Goal: Task Accomplishment & Management: Use online tool/utility

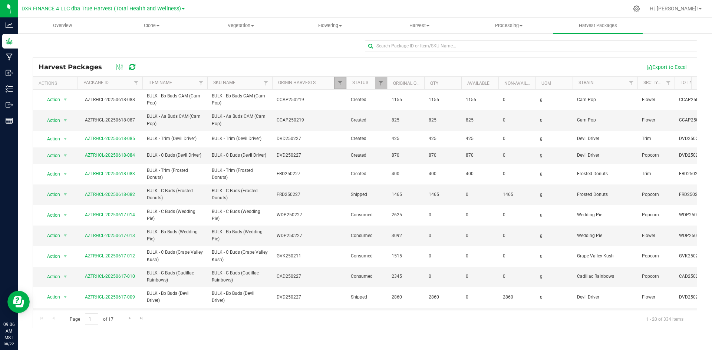
click at [338, 89] on link "Filter" at bounding box center [340, 83] width 12 height 13
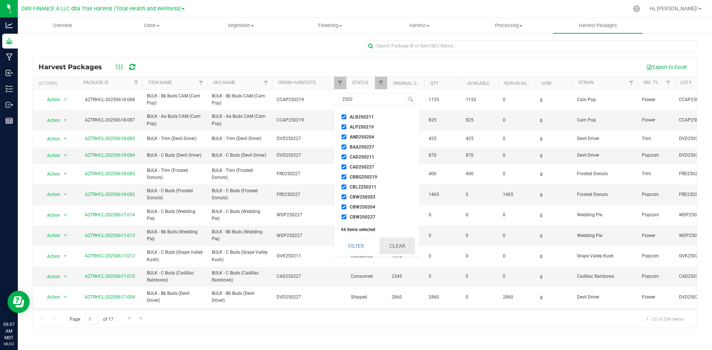
click at [390, 241] on button "Clear" at bounding box center [397, 246] width 36 height 16
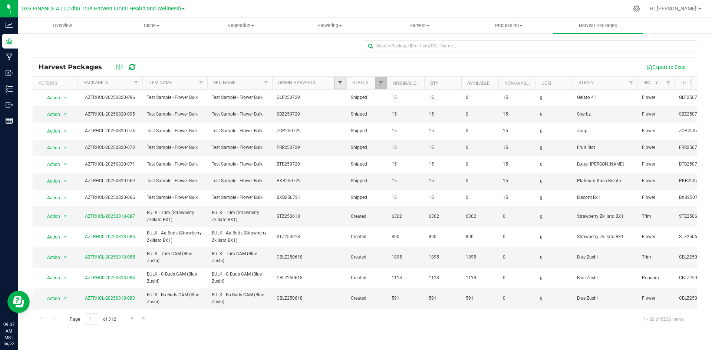
click at [343, 80] on span "Filter" at bounding box center [340, 83] width 6 height 6
type input "2"
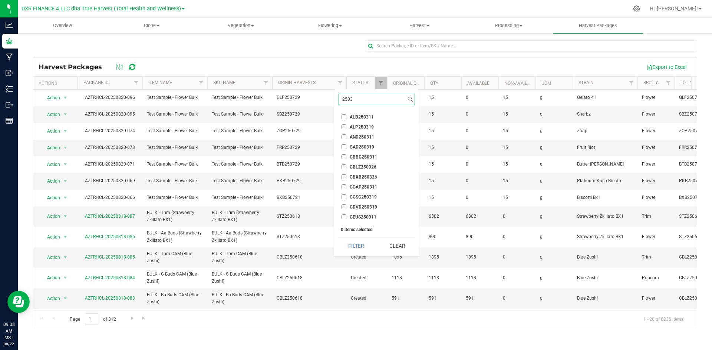
type input "2503"
click at [342, 114] on li "ALB250311" at bounding box center [377, 117] width 76 height 8
click at [344, 116] on input "ALB250311" at bounding box center [344, 117] width 5 height 5
checkbox input "true"
click at [344, 126] on input "ALP250319" at bounding box center [344, 127] width 5 height 5
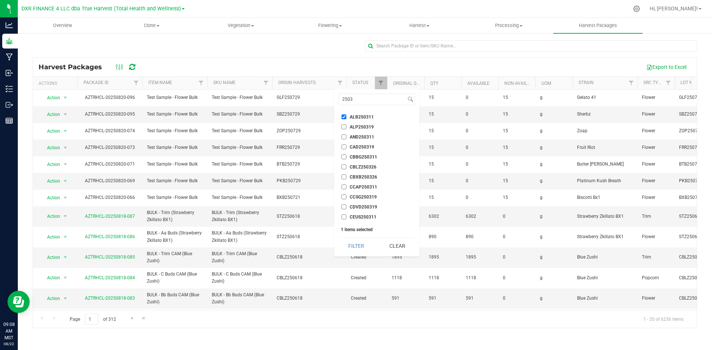
checkbox input "true"
click at [345, 138] on input "AND250311" at bounding box center [344, 137] width 5 height 5
checkbox input "true"
click at [342, 147] on input "CAD250319" at bounding box center [344, 147] width 5 height 5
checkbox input "true"
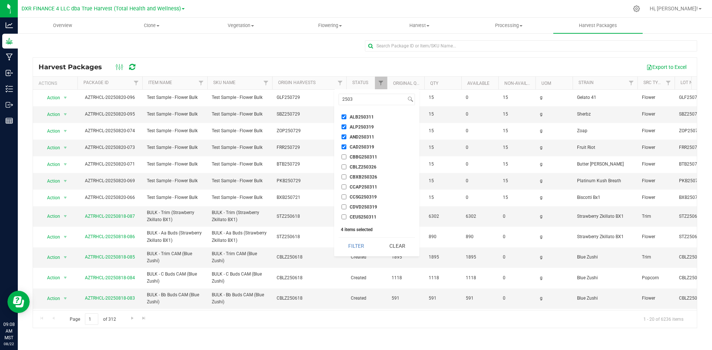
click at [345, 160] on li "CBBG250311" at bounding box center [377, 157] width 76 height 8
click at [345, 157] on input "CBBG250311" at bounding box center [344, 157] width 5 height 5
checkbox input "true"
click at [346, 168] on input "CBLZ250326" at bounding box center [344, 167] width 5 height 5
checkbox input "true"
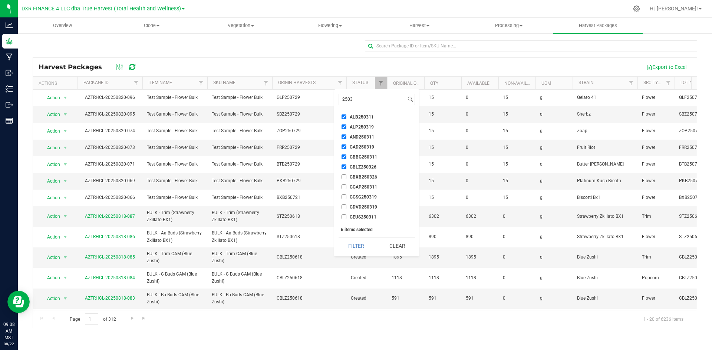
click at [345, 179] on input "CBXB250326" at bounding box center [344, 177] width 5 height 5
checkbox input "true"
click at [343, 188] on input "CCAP250311" at bounding box center [344, 187] width 5 height 5
checkbox input "true"
click at [344, 200] on input "CCSG250319" at bounding box center [344, 197] width 5 height 5
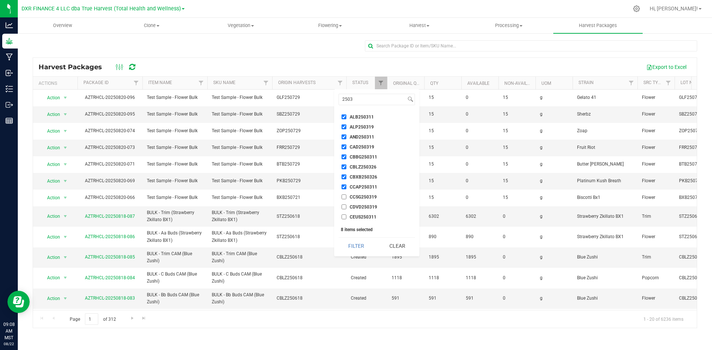
checkbox input "true"
click at [344, 208] on input "CDVD250319" at bounding box center [344, 207] width 5 height 5
checkbox input "true"
click at [343, 218] on input "CEUS250311" at bounding box center [344, 217] width 5 height 5
checkbox input "true"
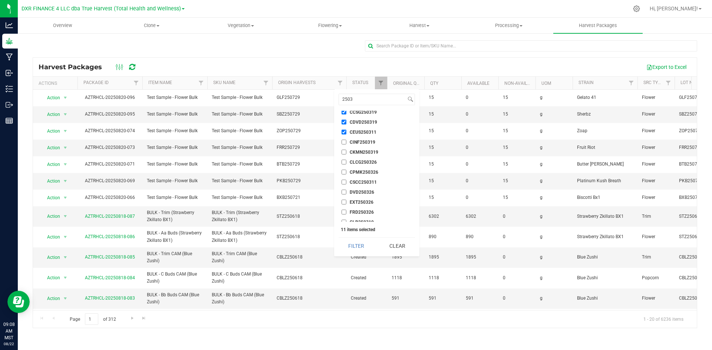
scroll to position [74, 0]
click at [343, 154] on input "CINF250319" at bounding box center [344, 153] width 5 height 5
checkbox input "true"
click at [343, 162] on input "CKMN250319" at bounding box center [344, 163] width 5 height 5
checkbox input "true"
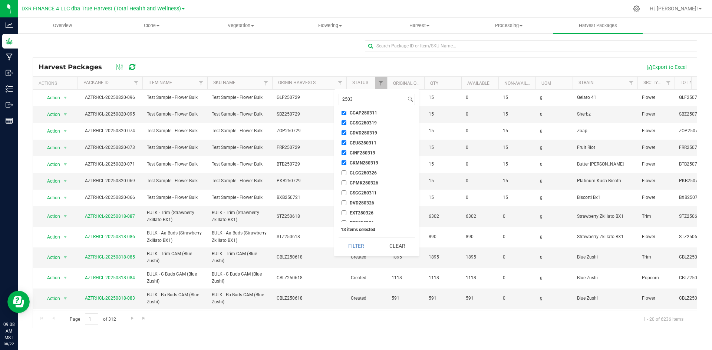
click at [343, 173] on input "CLCG250326" at bounding box center [344, 173] width 5 height 5
checkbox input "true"
click at [343, 186] on li "CPMK250326" at bounding box center [377, 183] width 76 height 8
click at [345, 182] on input "CPMK250326" at bounding box center [344, 183] width 5 height 5
checkbox input "true"
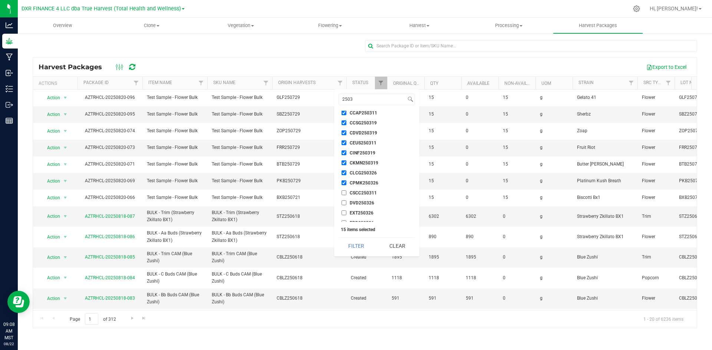
click at [344, 193] on input "CSCC250311" at bounding box center [344, 193] width 5 height 5
checkbox input "true"
click at [345, 204] on input "DVD250326" at bounding box center [344, 203] width 5 height 5
checkbox input "true"
click at [343, 213] on input "EXT250326" at bounding box center [344, 213] width 5 height 5
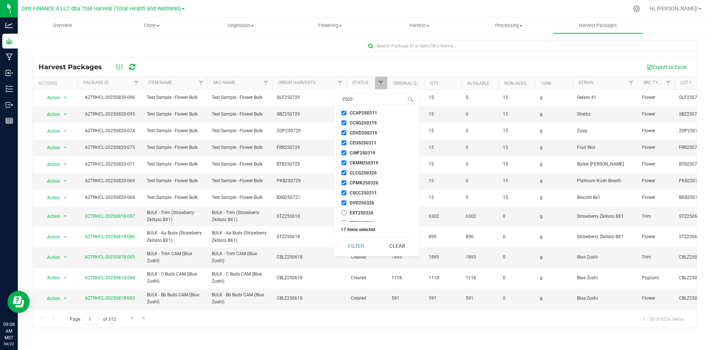
checkbox input "true"
click at [342, 188] on input "FRD250326" at bounding box center [344, 186] width 5 height 5
checkbox input "true"
click at [344, 197] on input "GLB250319" at bounding box center [344, 196] width 5 height 5
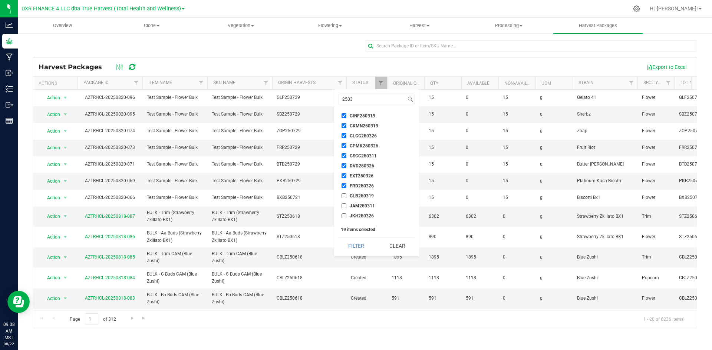
checkbox input "true"
click at [343, 206] on input "JAM250311" at bounding box center [344, 206] width 5 height 5
checkbox input "true"
click at [342, 180] on input "JKH250326" at bounding box center [344, 179] width 5 height 5
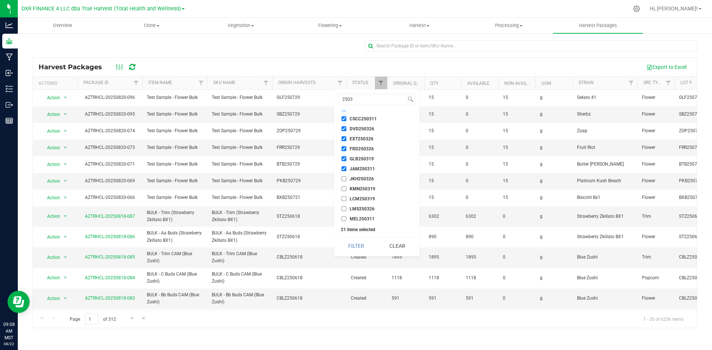
checkbox input "true"
click at [343, 188] on input "KMN250319" at bounding box center [344, 189] width 5 height 5
checkbox input "true"
click at [343, 201] on input "LCM250319" at bounding box center [344, 199] width 5 height 5
checkbox input "true"
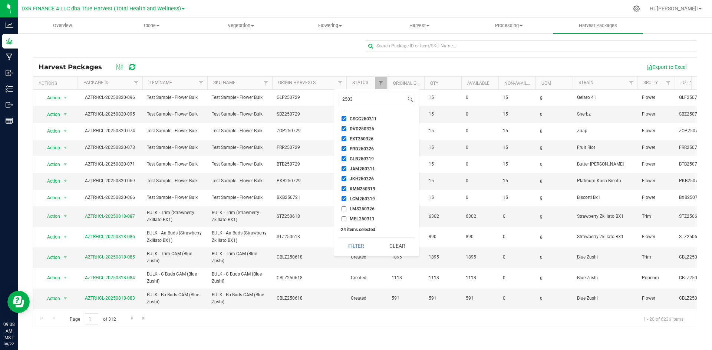
click at [343, 208] on input "LMS250326" at bounding box center [344, 209] width 5 height 5
checkbox input "true"
click at [343, 169] on input "MEL250311" at bounding box center [344, 168] width 5 height 5
checkbox input "true"
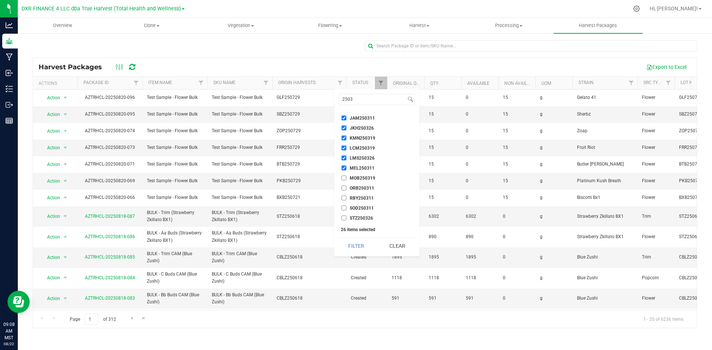
click at [343, 180] on input "MOB250319" at bounding box center [344, 178] width 5 height 5
checkbox input "true"
click at [343, 189] on input "ORB250311" at bounding box center [344, 188] width 5 height 5
checkbox input "true"
click at [343, 201] on input "RBY250311" at bounding box center [344, 198] width 5 height 5
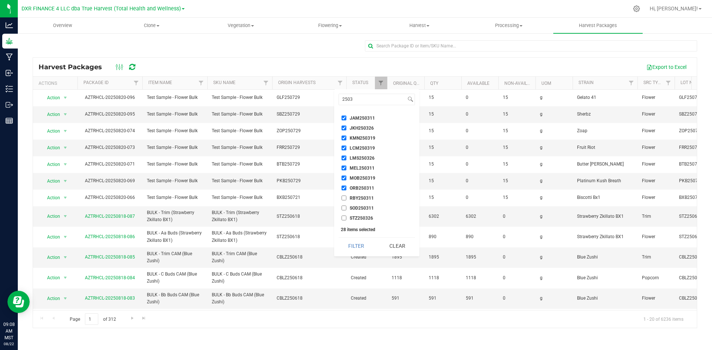
checkbox input "true"
click at [343, 207] on input "SOD250311" at bounding box center [344, 208] width 5 height 5
checkbox input "true"
click at [344, 219] on input "STZ250326" at bounding box center [344, 218] width 5 height 5
checkbox input "true"
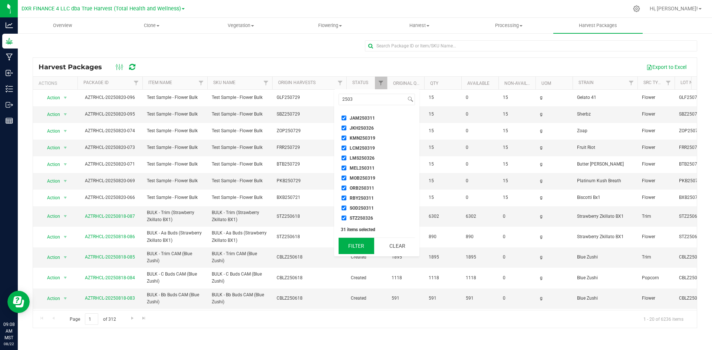
click at [372, 251] on button "Filter" at bounding box center [357, 246] width 36 height 16
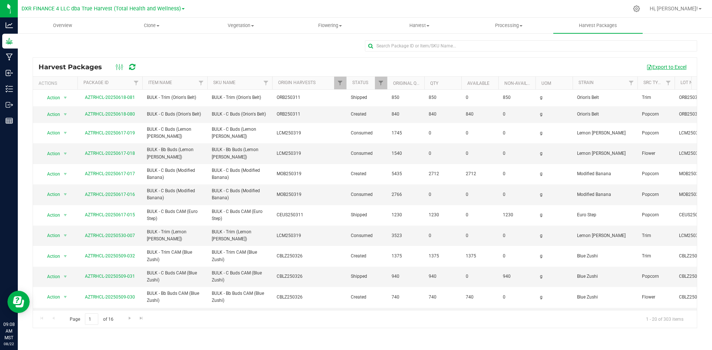
click at [658, 63] on button "Export to Excel" at bounding box center [667, 67] width 50 height 13
click at [340, 84] on span "Filter" at bounding box center [340, 83] width 6 height 6
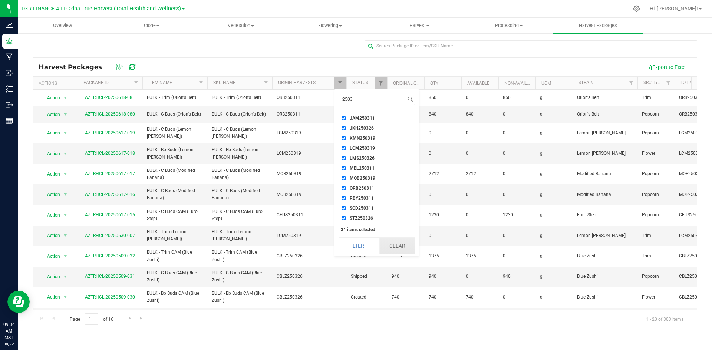
click at [389, 244] on button "Clear" at bounding box center [397, 246] width 36 height 16
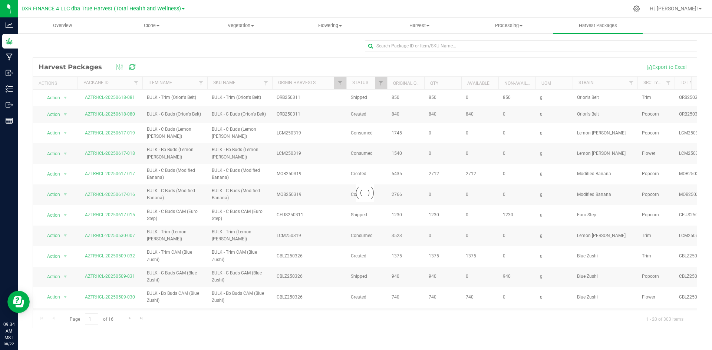
checkbox input "false"
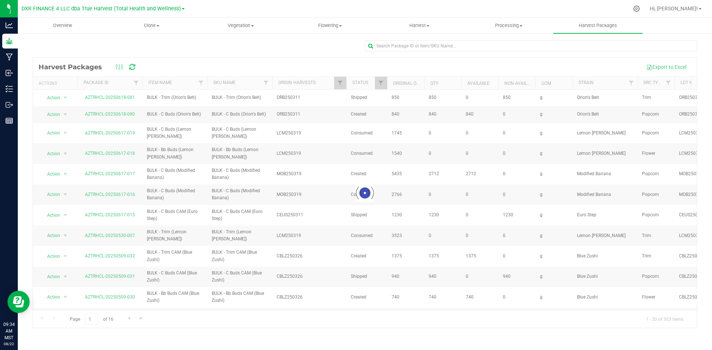
checkbox input "false"
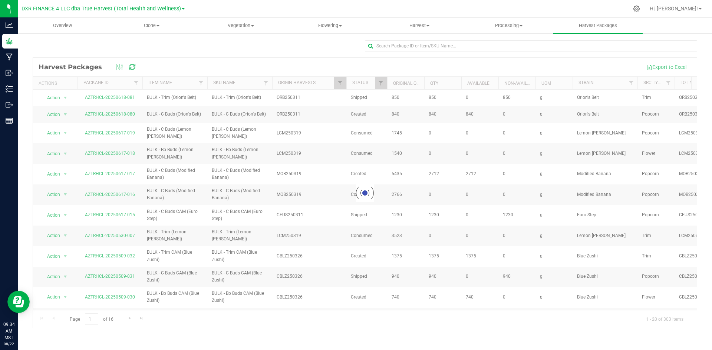
checkbox input "false"
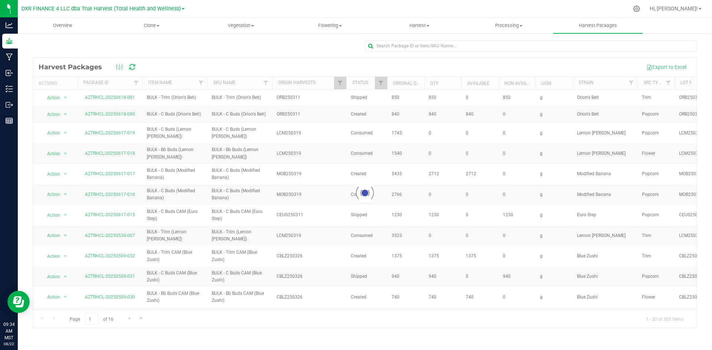
checkbox input "false"
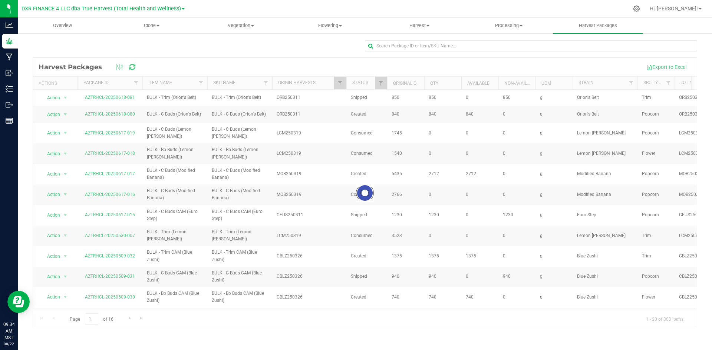
checkbox input "false"
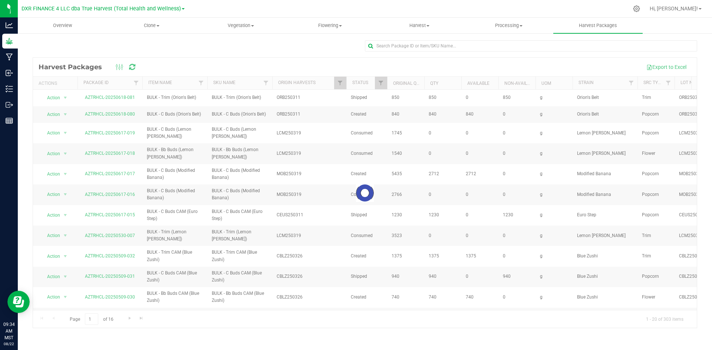
checkbox input "false"
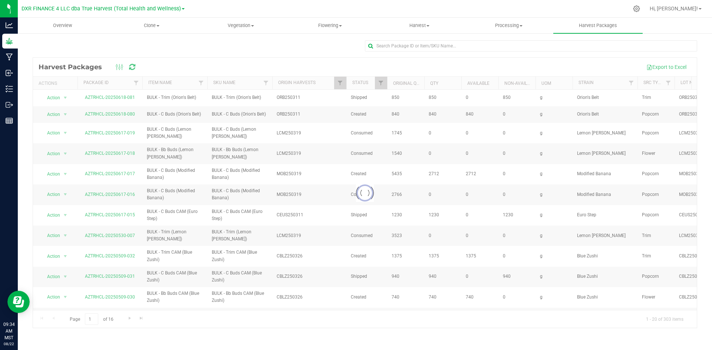
checkbox input "false"
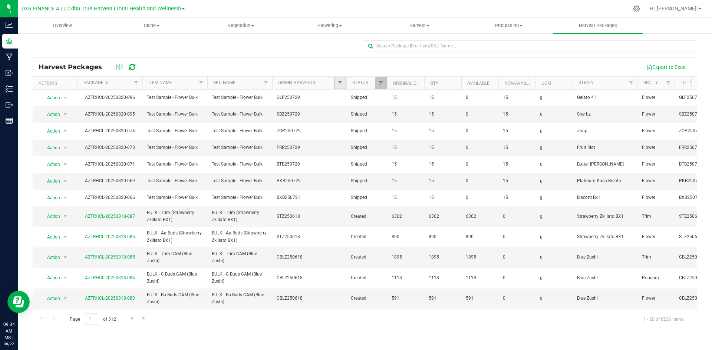
click at [342, 87] on link "Filter" at bounding box center [340, 83] width 12 height 13
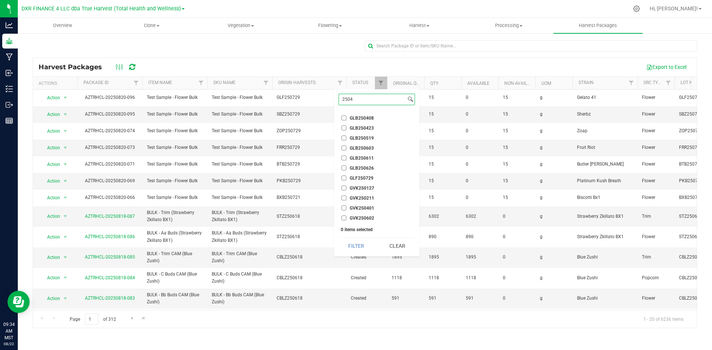
scroll to position [249, 0]
type input "2504"
click at [344, 121] on li "GLB250408" at bounding box center [377, 118] width 76 height 8
click at [343, 118] on input "GLB250408" at bounding box center [344, 118] width 5 height 5
checkbox input "true"
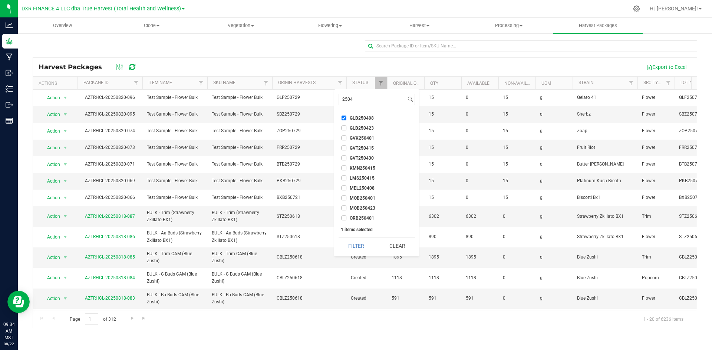
click at [342, 129] on input "GLB250423" at bounding box center [344, 128] width 5 height 5
checkbox input "true"
click at [346, 117] on input "ALB250401" at bounding box center [344, 117] width 5 height 5
checkbox input "true"
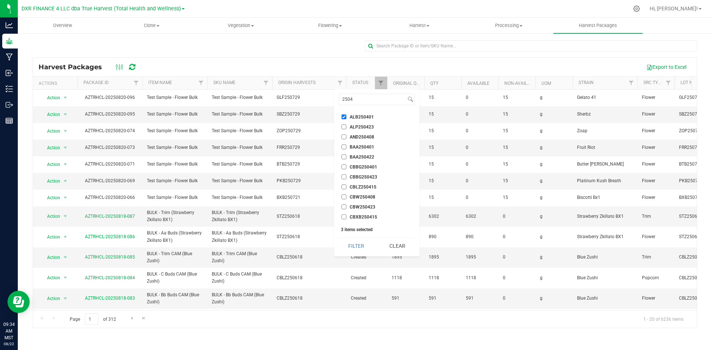
click at [346, 129] on input "ALP250423" at bounding box center [344, 127] width 5 height 5
checkbox input "true"
click at [342, 139] on input "AND250408" at bounding box center [344, 137] width 5 height 5
checkbox input "true"
click at [342, 151] on li "BAA250401" at bounding box center [377, 147] width 76 height 8
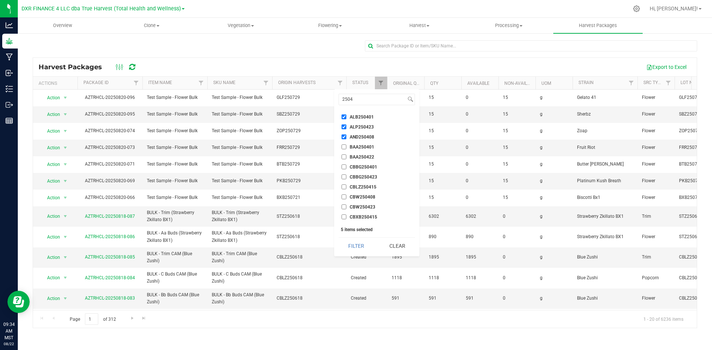
click at [342, 148] on input "BAA250401" at bounding box center [344, 147] width 5 height 5
checkbox input "true"
click at [345, 158] on input "BAA250422" at bounding box center [344, 157] width 5 height 5
checkbox input "true"
click at [345, 164] on li "CBBG250401" at bounding box center [377, 167] width 76 height 8
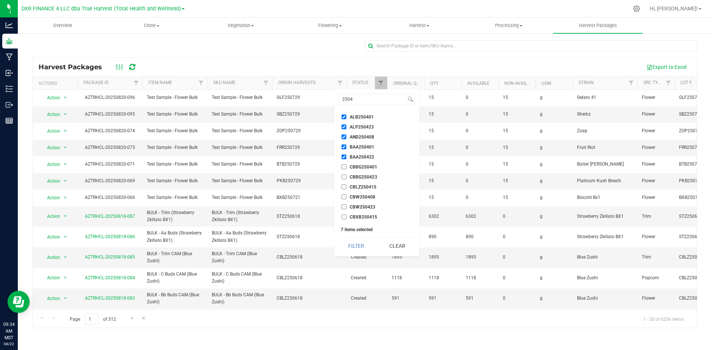
click at [343, 167] on input "CBBG250401" at bounding box center [344, 167] width 5 height 5
checkbox input "true"
click at [343, 177] on input "CBBG250423" at bounding box center [344, 177] width 5 height 5
checkbox input "true"
click at [342, 186] on input "CBLZ250415" at bounding box center [344, 187] width 5 height 5
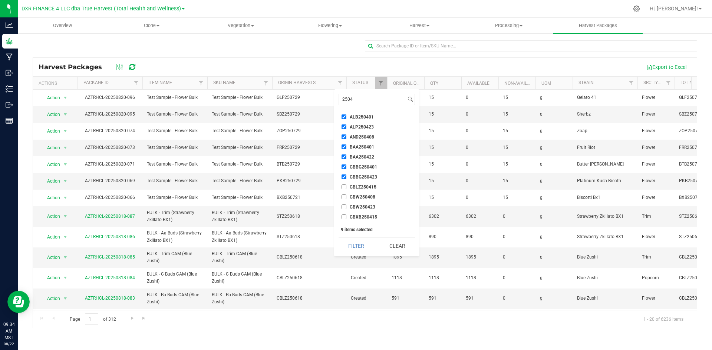
checkbox input "true"
click at [345, 197] on input "CBW250408" at bounding box center [344, 197] width 5 height 5
checkbox input "true"
click at [345, 210] on input "CBW250423" at bounding box center [344, 207] width 5 height 5
checkbox input "true"
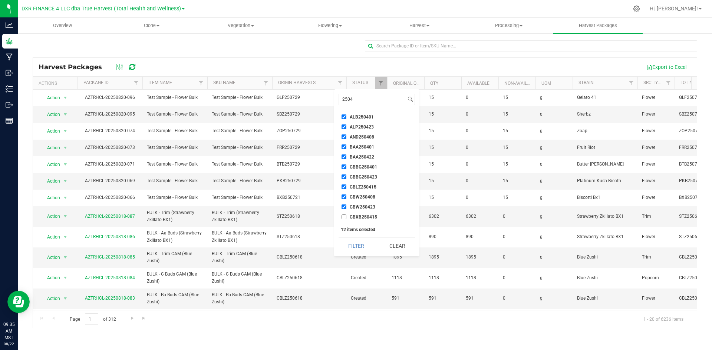
click at [343, 218] on input "CBXB250415" at bounding box center [344, 217] width 5 height 5
checkbox input "true"
click at [344, 192] on input "CCAP250401" at bounding box center [344, 190] width 5 height 5
checkbox input "true"
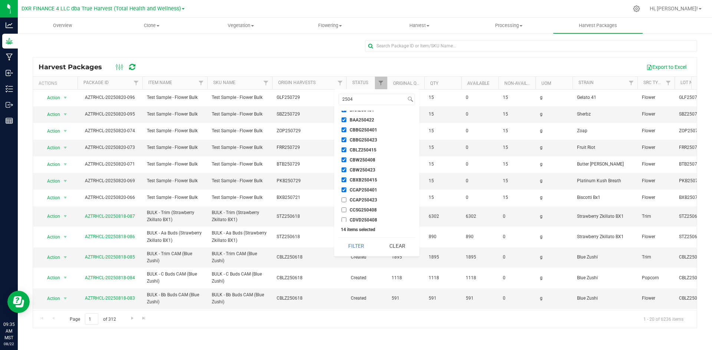
click at [342, 201] on input "CCAP250423" at bounding box center [344, 200] width 5 height 5
checkbox input "true"
click at [346, 211] on label "CCSG250408" at bounding box center [359, 210] width 35 height 5
click at [346, 211] on input "CCSG250408" at bounding box center [344, 210] width 5 height 5
checkbox input "true"
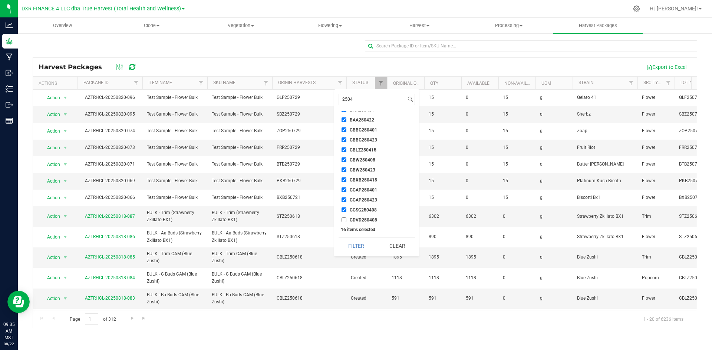
click at [346, 219] on input "CDVD250408" at bounding box center [344, 220] width 5 height 5
checkbox input "true"
click at [346, 195] on input "CEUS250401" at bounding box center [344, 193] width 5 height 5
checkbox input "true"
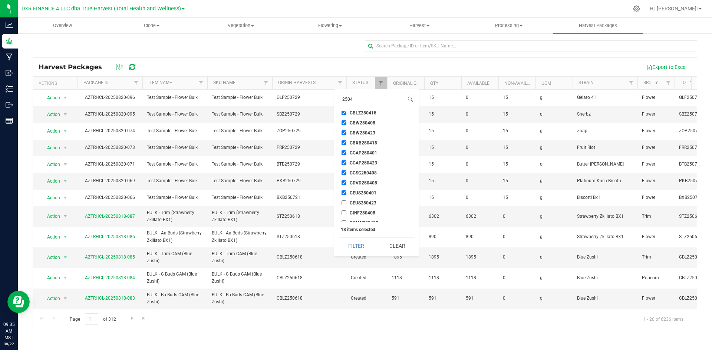
click at [342, 204] on input "CEUS250423" at bounding box center [344, 203] width 5 height 5
checkbox input "true"
click at [344, 214] on input "CINF250408" at bounding box center [344, 213] width 5 height 5
checkbox input "true"
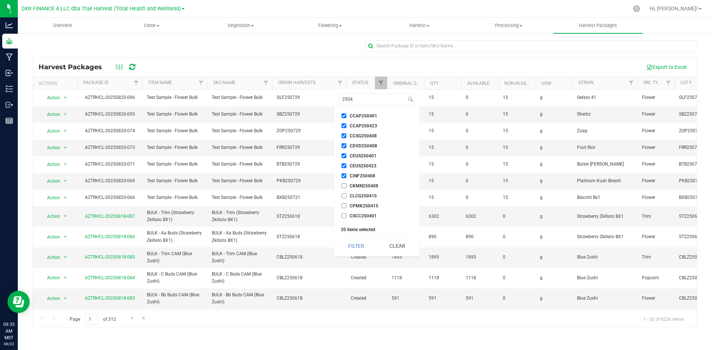
click at [346, 186] on input "CKMN250408" at bounding box center [344, 186] width 5 height 5
checkbox input "true"
click at [346, 199] on li "CLCG250415" at bounding box center [377, 196] width 76 height 8
click at [344, 197] on input "CLCG250415" at bounding box center [344, 196] width 5 height 5
checkbox input "true"
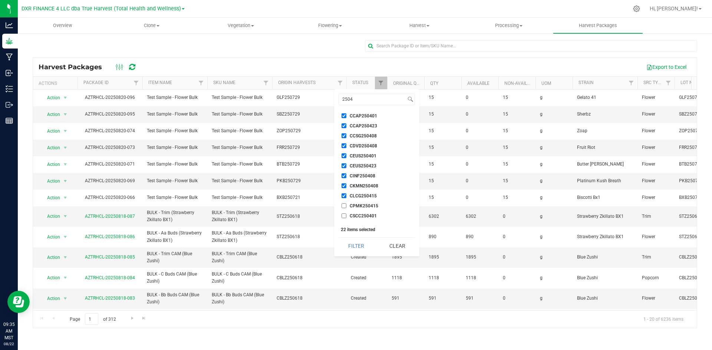
click at [345, 208] on input "CPMK250415" at bounding box center [344, 206] width 5 height 5
checkbox input "true"
click at [345, 215] on input "CSCC250401" at bounding box center [344, 216] width 5 height 5
checkbox input "true"
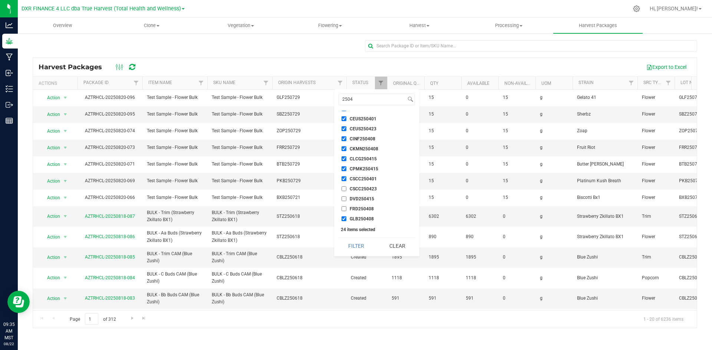
click at [345, 189] on input "CSCC250423" at bounding box center [344, 189] width 5 height 5
checkbox input "true"
click at [346, 200] on label "DVD250415" at bounding box center [358, 199] width 33 height 5
click at [346, 200] on input "DVD250415" at bounding box center [344, 199] width 5 height 5
checkbox input "true"
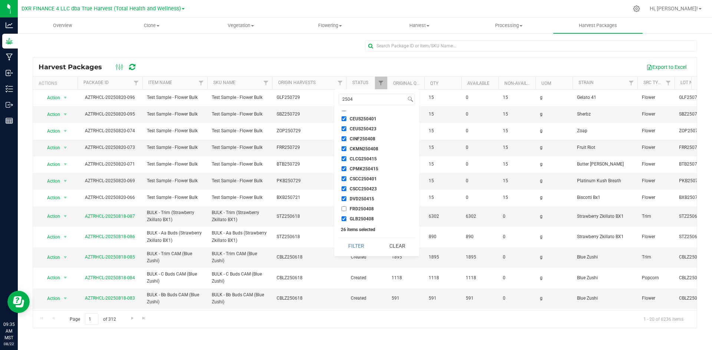
click at [344, 210] on input "FRD250408" at bounding box center [344, 209] width 5 height 5
checkbox input "true"
click at [344, 201] on input "GVK250401" at bounding box center [344, 202] width 5 height 5
checkbox input "true"
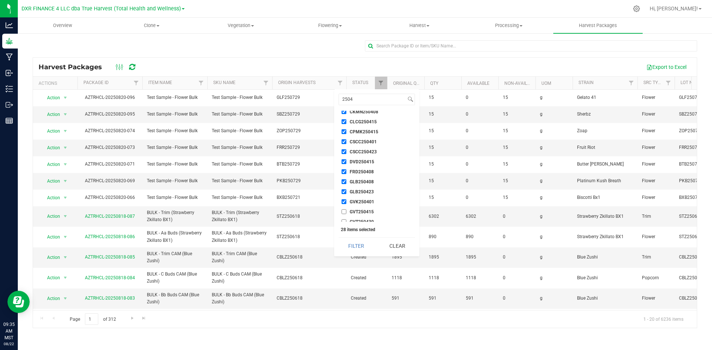
click at [346, 210] on label "GVT250415" at bounding box center [358, 212] width 32 height 5
click at [346, 210] on input "GVT250415" at bounding box center [344, 212] width 5 height 5
checkbox input "true"
click at [342, 184] on input "GVT250430" at bounding box center [344, 184] width 5 height 5
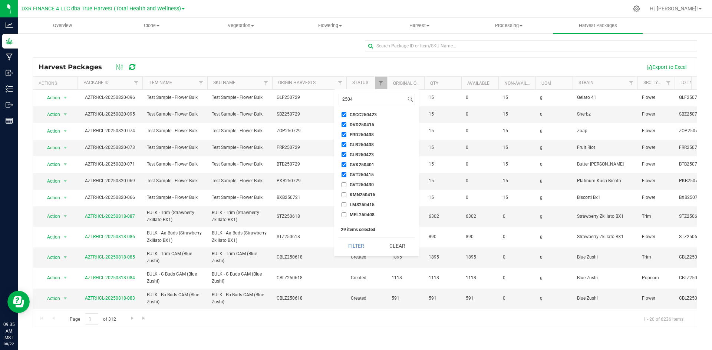
checkbox input "true"
click at [344, 193] on input "KMN250415" at bounding box center [344, 194] width 5 height 5
checkbox input "true"
click at [344, 206] on input "LMS250415" at bounding box center [344, 204] width 5 height 5
checkbox input "true"
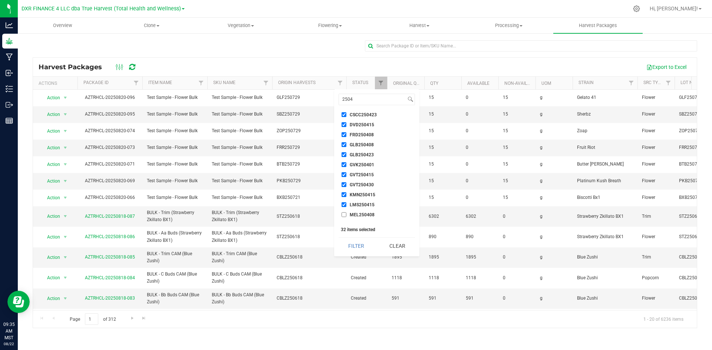
scroll to position [260, 0]
click at [345, 176] on input "MEL250408" at bounding box center [344, 177] width 5 height 5
checkbox input "true"
click at [345, 186] on input "MOB250401" at bounding box center [344, 187] width 5 height 5
checkbox input "true"
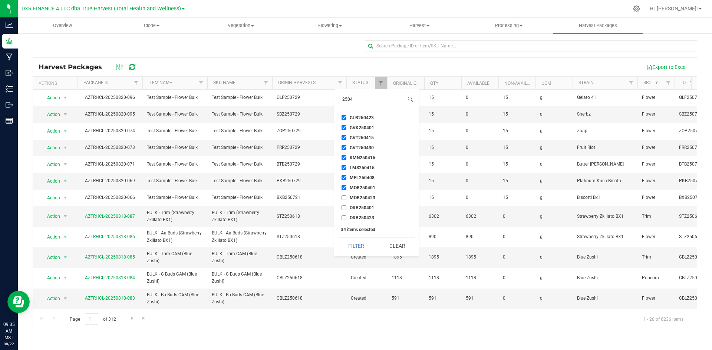
click at [344, 198] on input "MOB250423" at bounding box center [344, 197] width 5 height 5
checkbox input "true"
click at [343, 211] on li "ORB250401" at bounding box center [377, 208] width 76 height 8
click at [342, 208] on input "ORB250401" at bounding box center [344, 207] width 5 height 5
checkbox input "true"
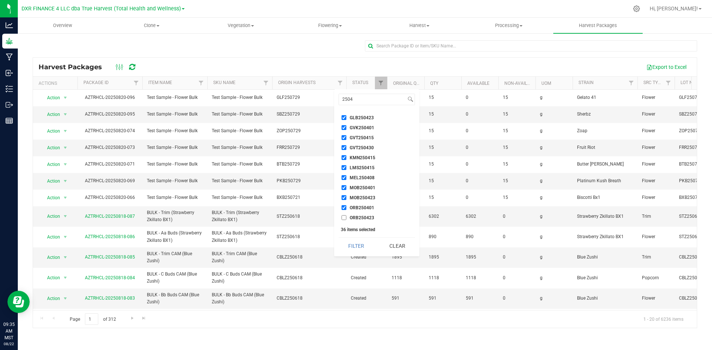
click at [345, 217] on input "ORB250423" at bounding box center [344, 217] width 5 height 5
checkbox input "true"
click at [345, 191] on input "SOH250401" at bounding box center [344, 190] width 5 height 5
checkbox input "true"
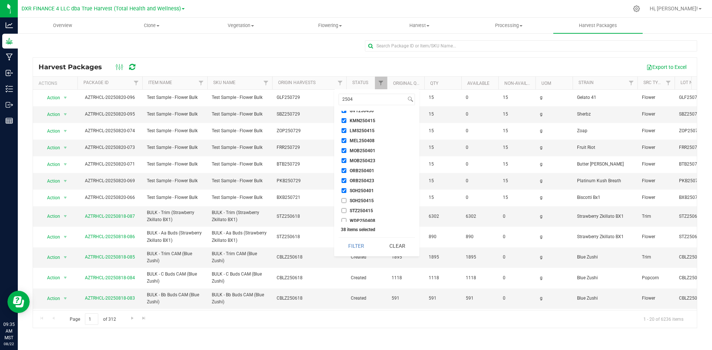
click at [345, 201] on input "SOH250415" at bounding box center [344, 200] width 5 height 5
checkbox input "true"
click at [345, 210] on input "STZ250415" at bounding box center [344, 210] width 5 height 5
checkbox input "true"
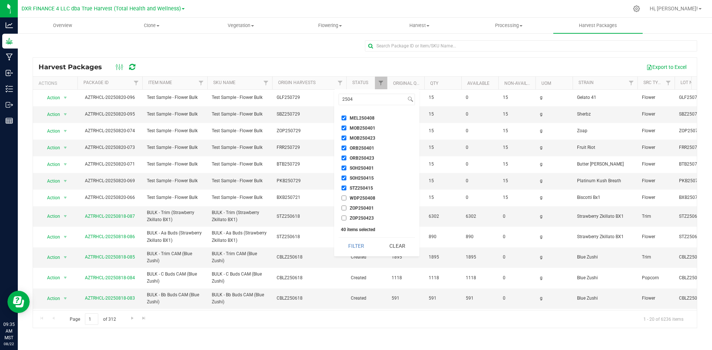
click at [343, 198] on input "WDP250408" at bounding box center [344, 198] width 5 height 5
checkbox input "true"
click at [344, 207] on input "ZOP250401" at bounding box center [344, 208] width 5 height 5
checkbox input "true"
click at [345, 218] on input "ZOP250423" at bounding box center [344, 218] width 5 height 5
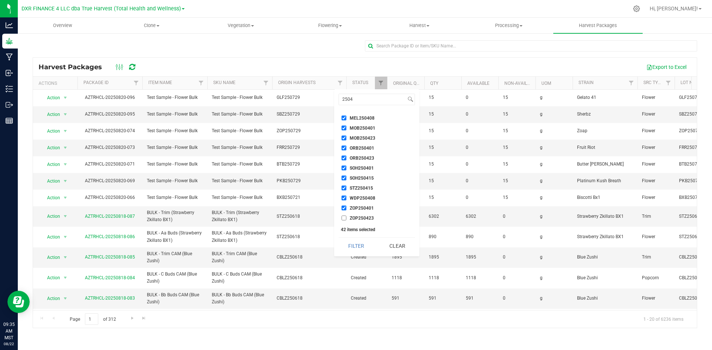
checkbox input "true"
click at [369, 249] on button "Filter" at bounding box center [357, 246] width 36 height 16
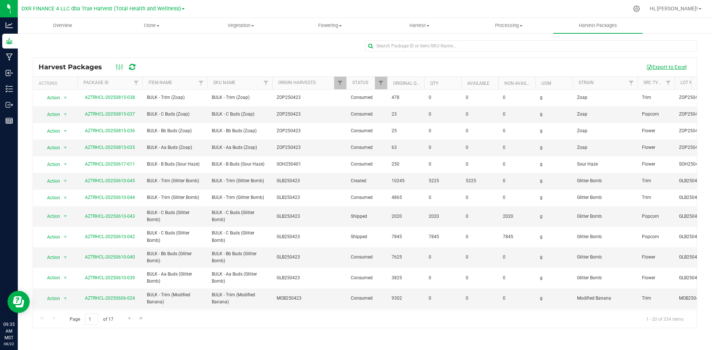
click at [680, 62] on button "Export to Excel" at bounding box center [667, 67] width 50 height 13
